Goal: Task Accomplishment & Management: Manage account settings

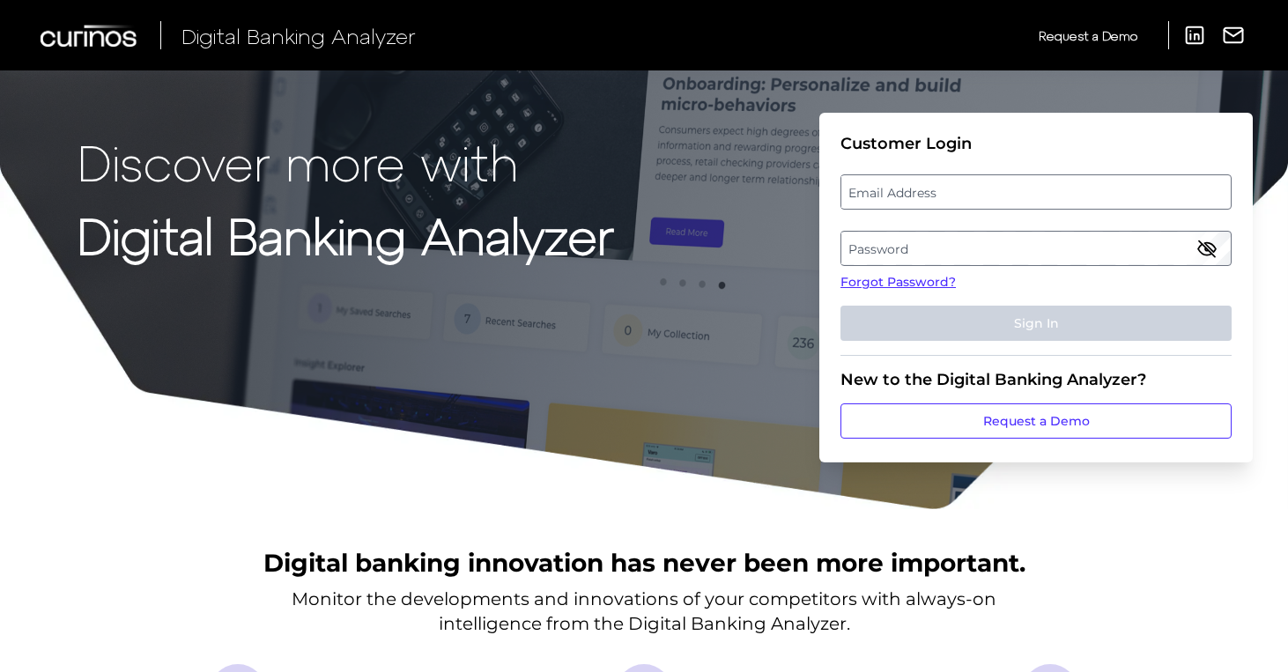
click at [993, 177] on label "Email Address" at bounding box center [1035, 192] width 388 height 32
click at [993, 177] on input "email" at bounding box center [1035, 191] width 391 height 35
click at [988, 194] on input "Email Address" at bounding box center [1035, 191] width 391 height 35
type input "z"
type input "[EMAIL_ADDRESS][PERSON_NAME][DOMAIN_NAME]"
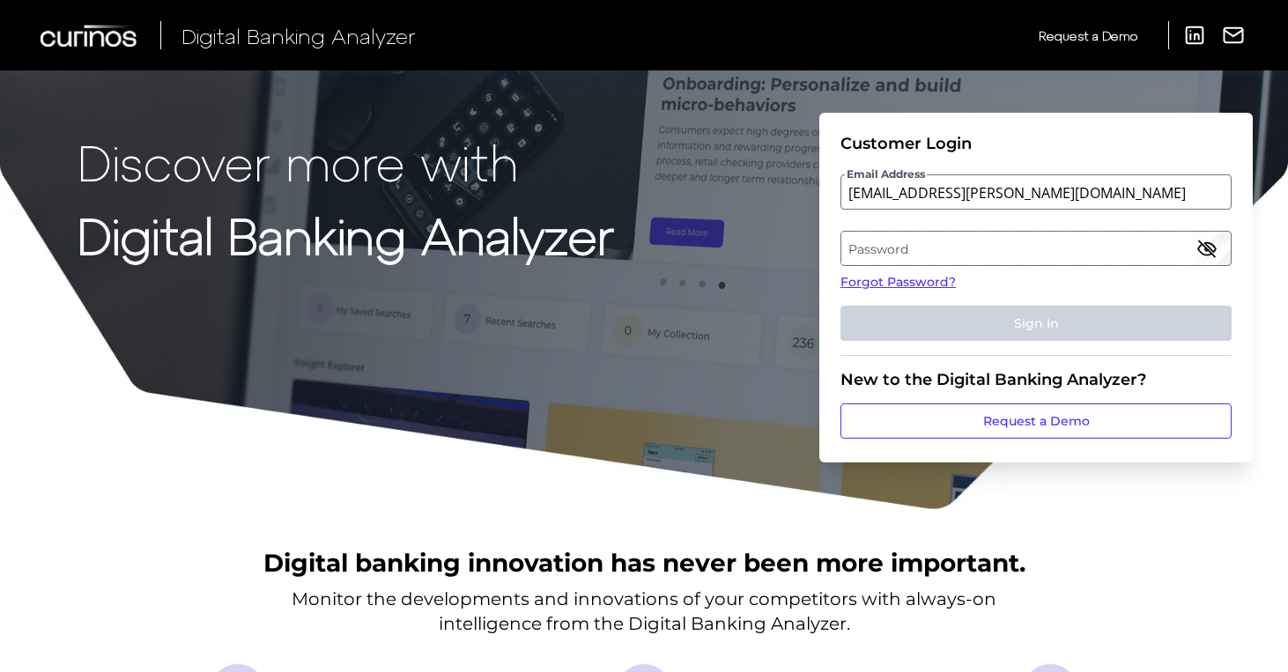
click at [948, 245] on label "Password" at bounding box center [1035, 249] width 388 height 32
click at [1130, 305] on fieldset "Customer Login Email Address [EMAIL_ADDRESS][PERSON_NAME][DOMAIN_NAME] Password…" at bounding box center [1035, 245] width 391 height 222
click at [922, 286] on link "Forgot Password?" at bounding box center [1035, 282] width 391 height 18
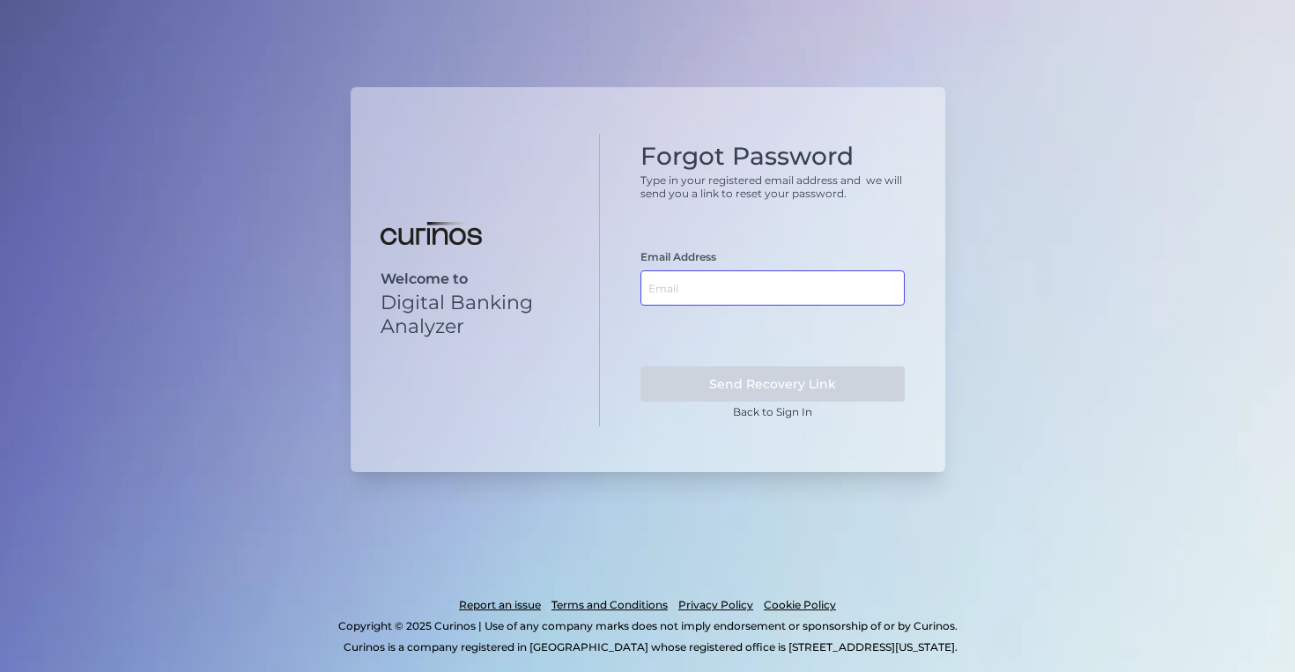
click at [835, 284] on input "text" at bounding box center [772, 287] width 264 height 35
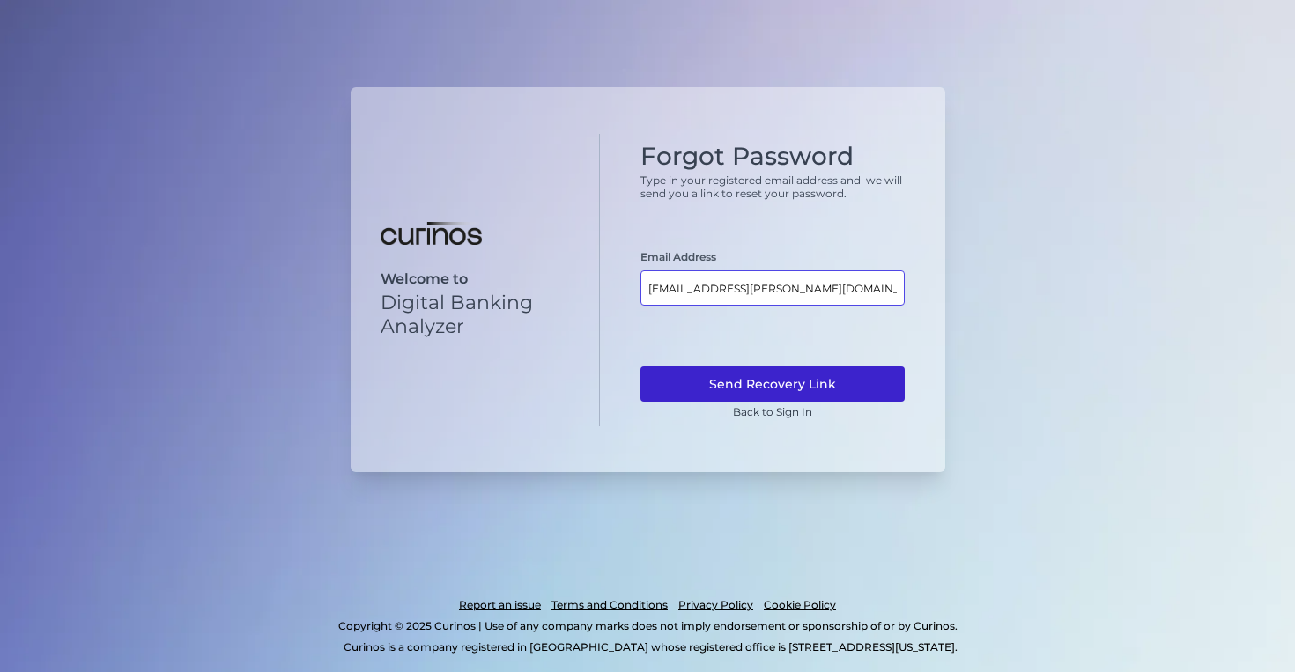
type input "[EMAIL_ADDRESS][PERSON_NAME][DOMAIN_NAME]"
click at [817, 373] on button "Send Recovery Link" at bounding box center [772, 383] width 264 height 35
